Goal: Check status: Check status

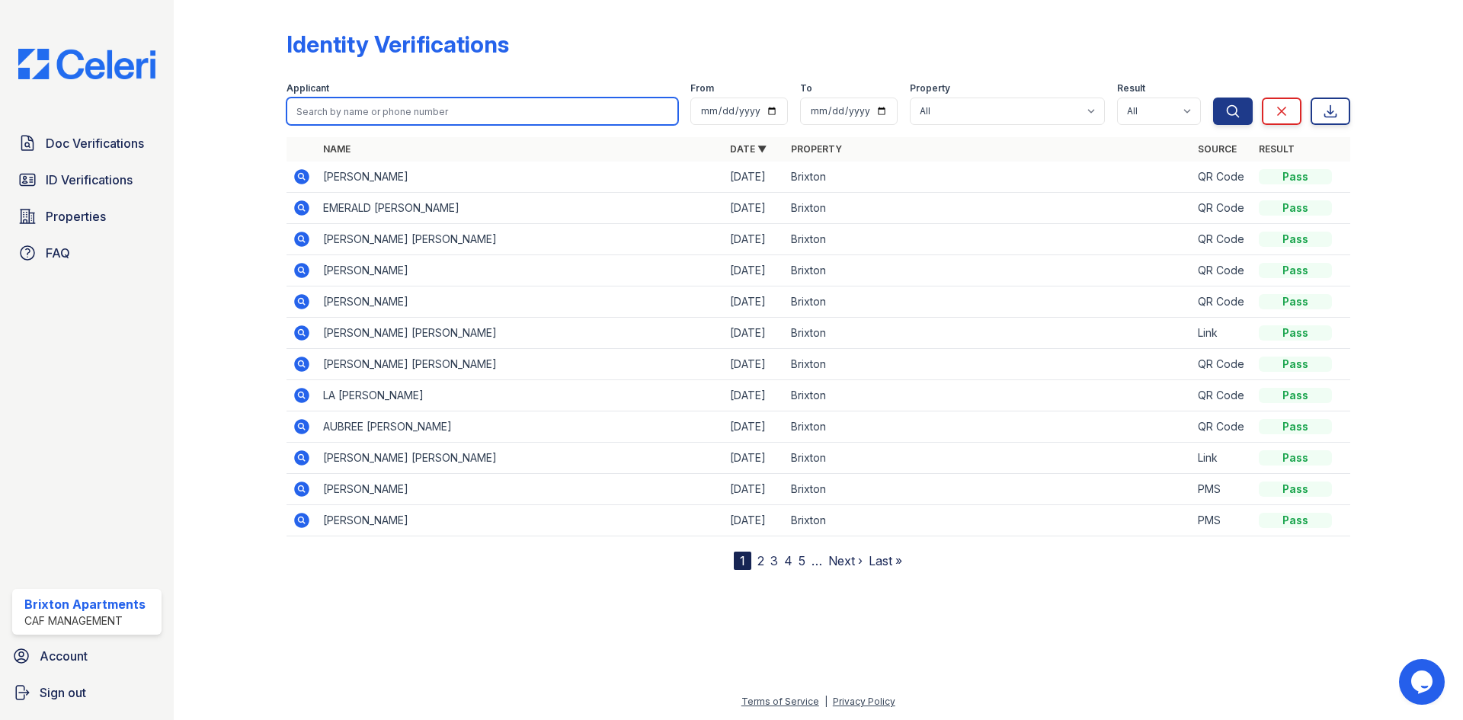
click at [392, 106] on input "search" at bounding box center [483, 111] width 392 height 27
type input "areann"
click at [1213, 98] on button "Search" at bounding box center [1233, 111] width 40 height 27
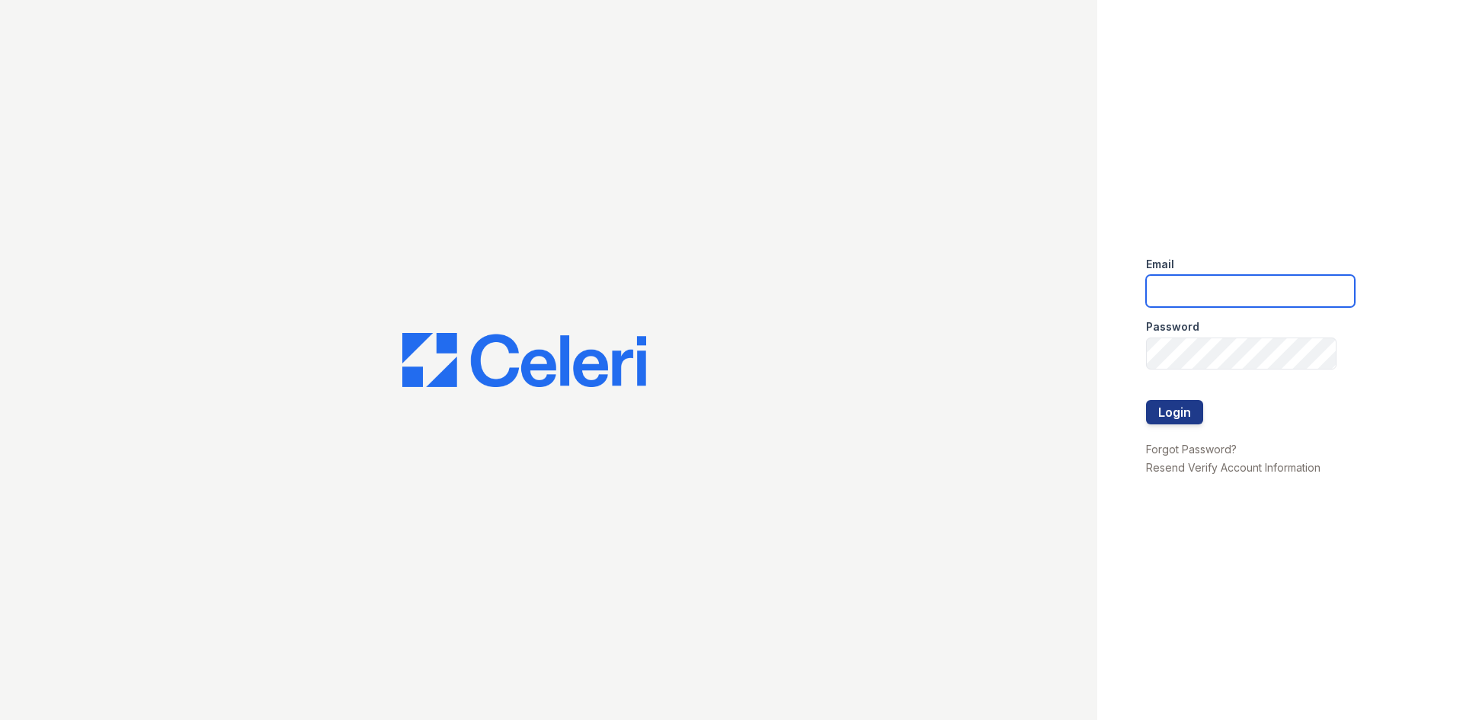
type input "[DOMAIN_NAME][EMAIL_ADDRESS][DOMAIN_NAME]"
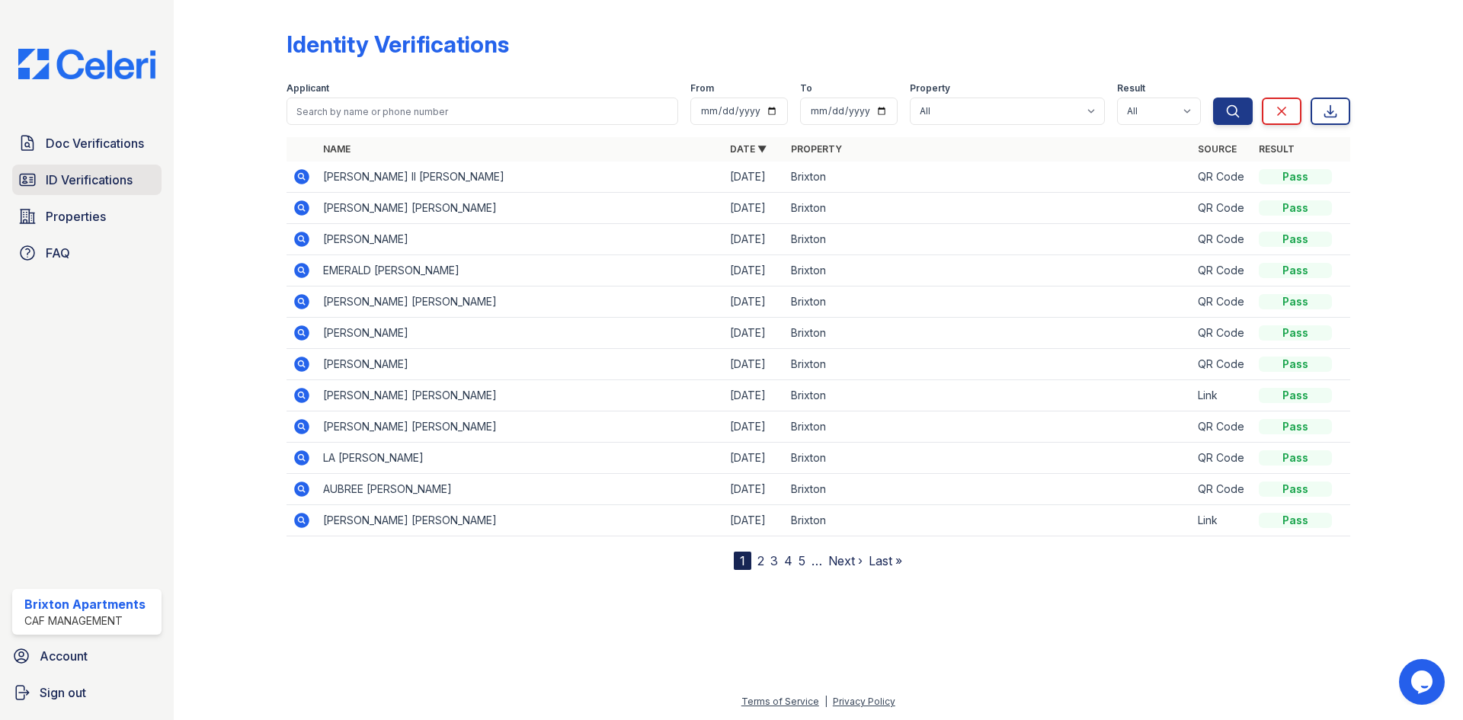
click at [98, 175] on span "ID Verifications" at bounding box center [89, 180] width 87 height 18
click at [74, 183] on span "ID Verifications" at bounding box center [89, 180] width 87 height 18
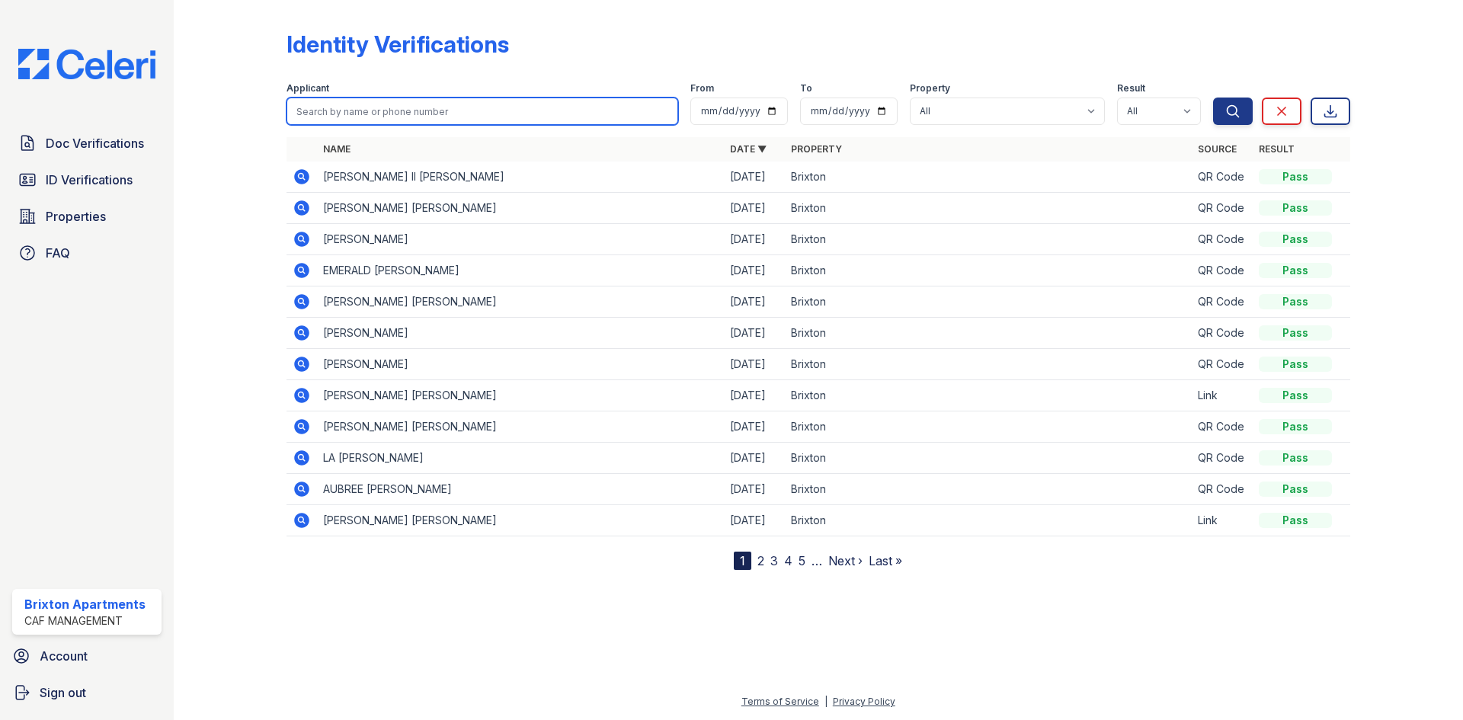
click at [368, 111] on input "search" at bounding box center [483, 111] width 392 height 27
type input "areann"
click at [1213, 98] on button "Search" at bounding box center [1233, 111] width 40 height 27
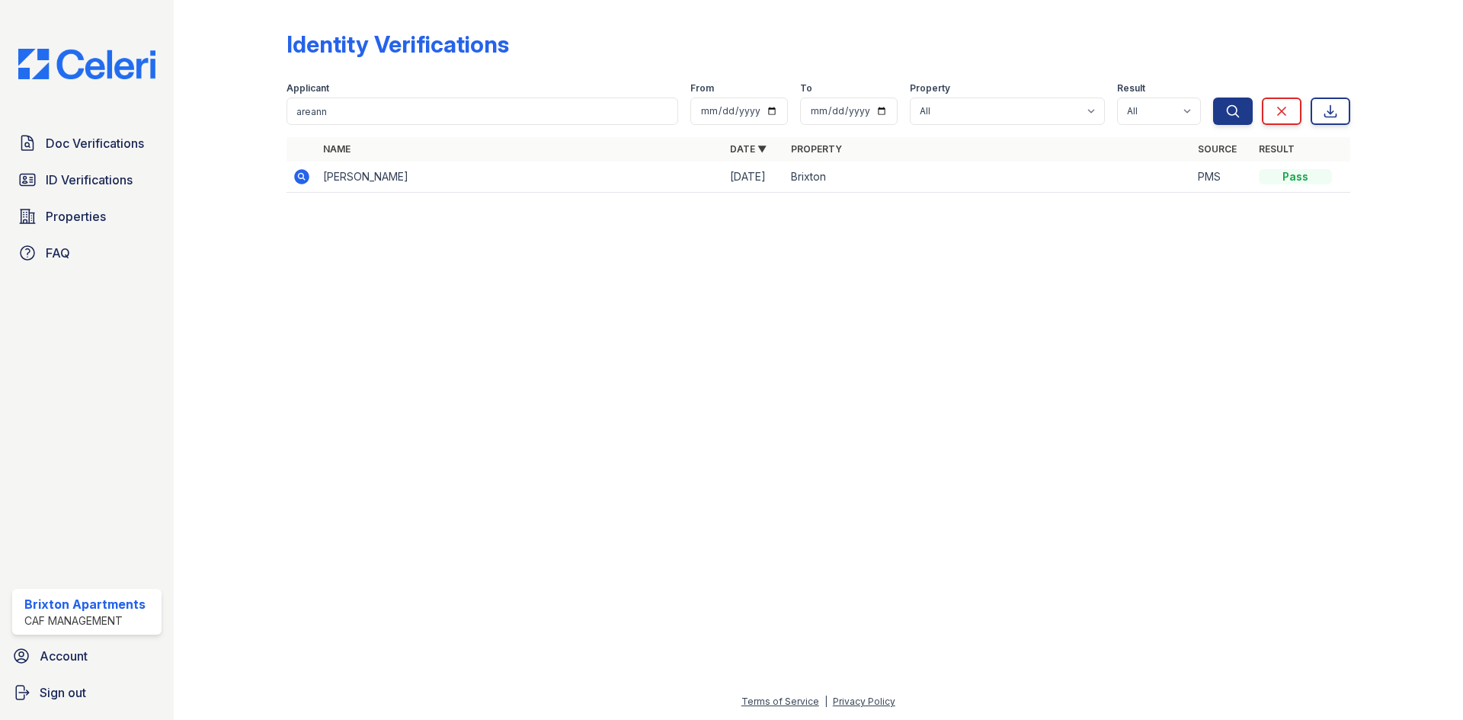
click at [304, 168] on icon at bounding box center [302, 177] width 18 height 18
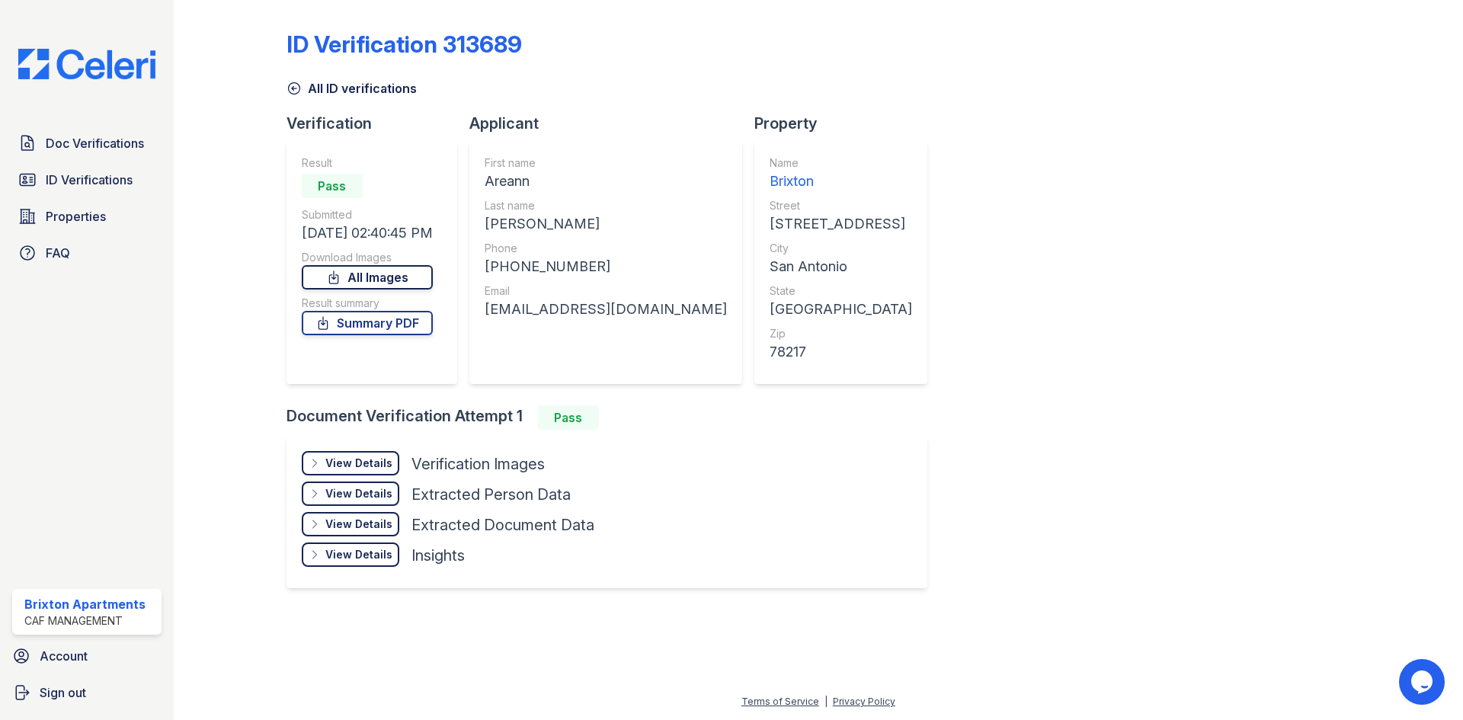
click at [399, 279] on link "All Images" at bounding box center [367, 277] width 131 height 24
